Goal: Find specific page/section: Find specific page/section

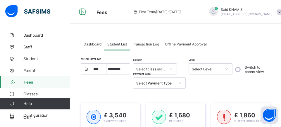
select select "****"
select select "*"
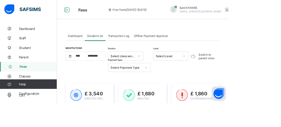
click at [40, 62] on link "Student" at bounding box center [35, 59] width 70 height 12
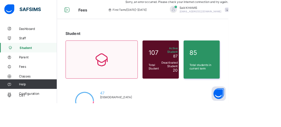
click at [32, 30] on link "Dashboard" at bounding box center [35, 35] width 70 height 12
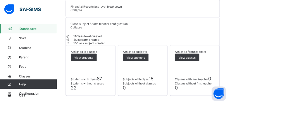
scroll to position [367, 0]
click at [115, 73] on span "View students" at bounding box center [102, 70] width 23 height 4
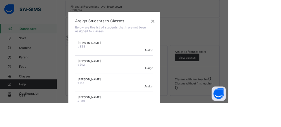
scroll to position [134, 0]
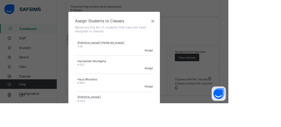
scroll to position [146, 0]
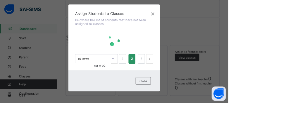
scroll to position [0, 0]
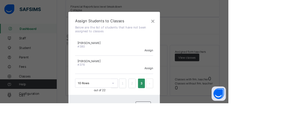
click at [186, 126] on div "Close" at bounding box center [176, 129] width 19 height 9
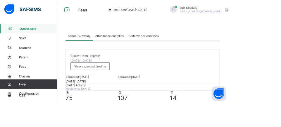
click at [34, 48] on span "Staff" at bounding box center [46, 46] width 47 height 5
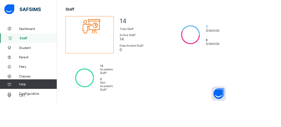
scroll to position [4, 0]
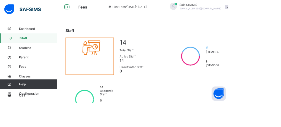
click at [34, 94] on span "Classes" at bounding box center [46, 93] width 47 height 5
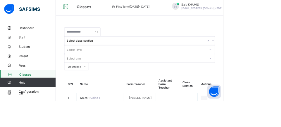
click at [162, 121] on span "[PERSON_NAME]" at bounding box center [176, 123] width 28 height 4
click at [106, 121] on span "Qaida 1" at bounding box center [107, 123] width 13 height 4
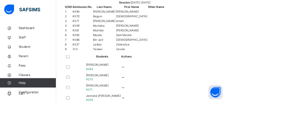
scroll to position [222, 0]
